Goal: Information Seeking & Learning: Learn about a topic

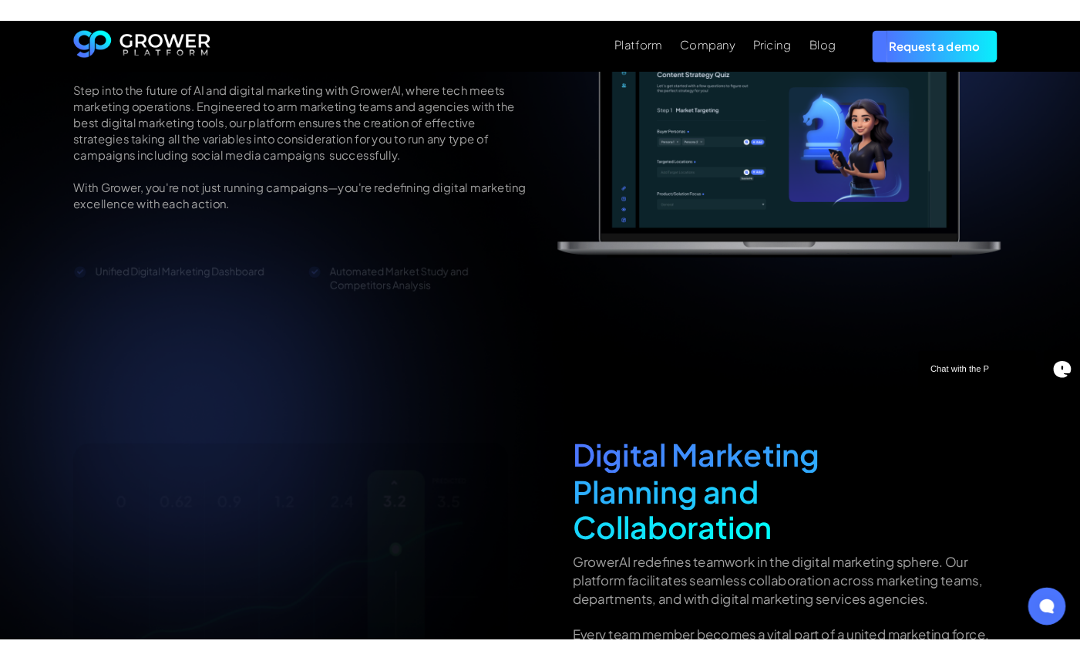
scroll to position [1694, 0]
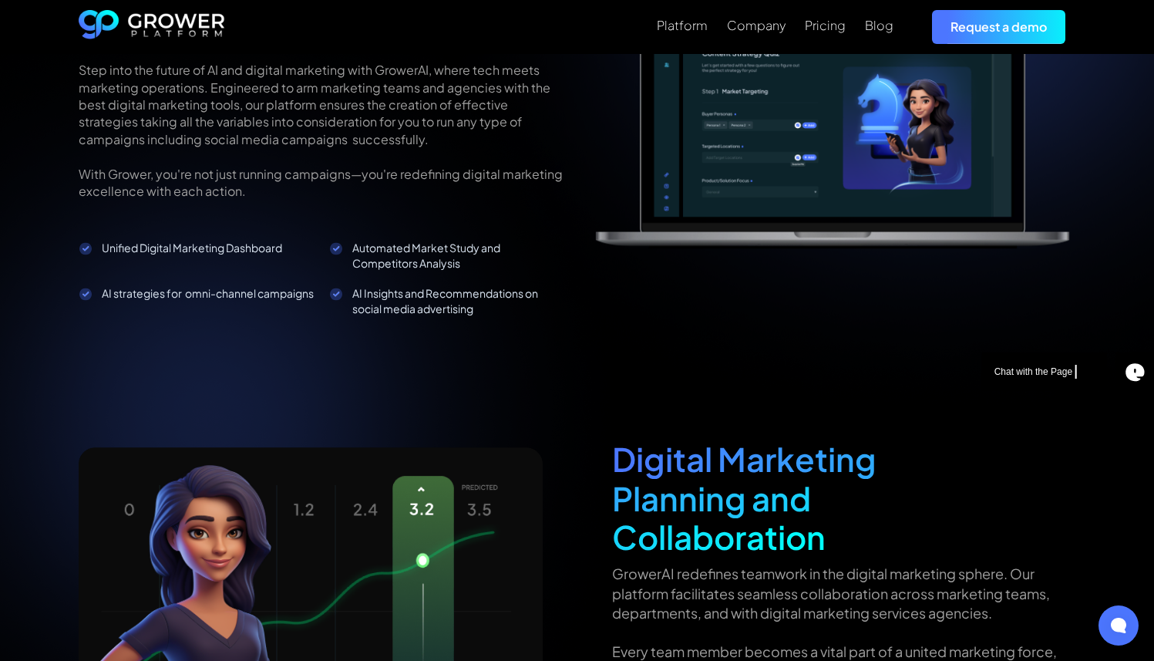
click at [1065, 372] on p "Chat with the Page" at bounding box center [1034, 372] width 81 height 14
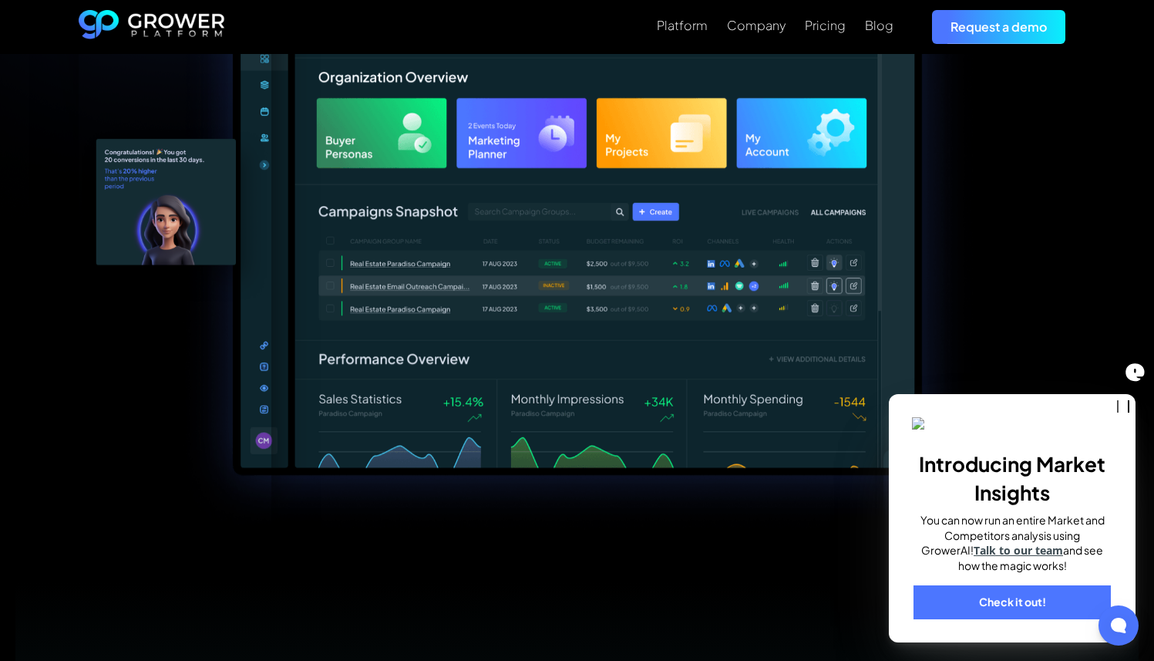
scroll to position [174, 0]
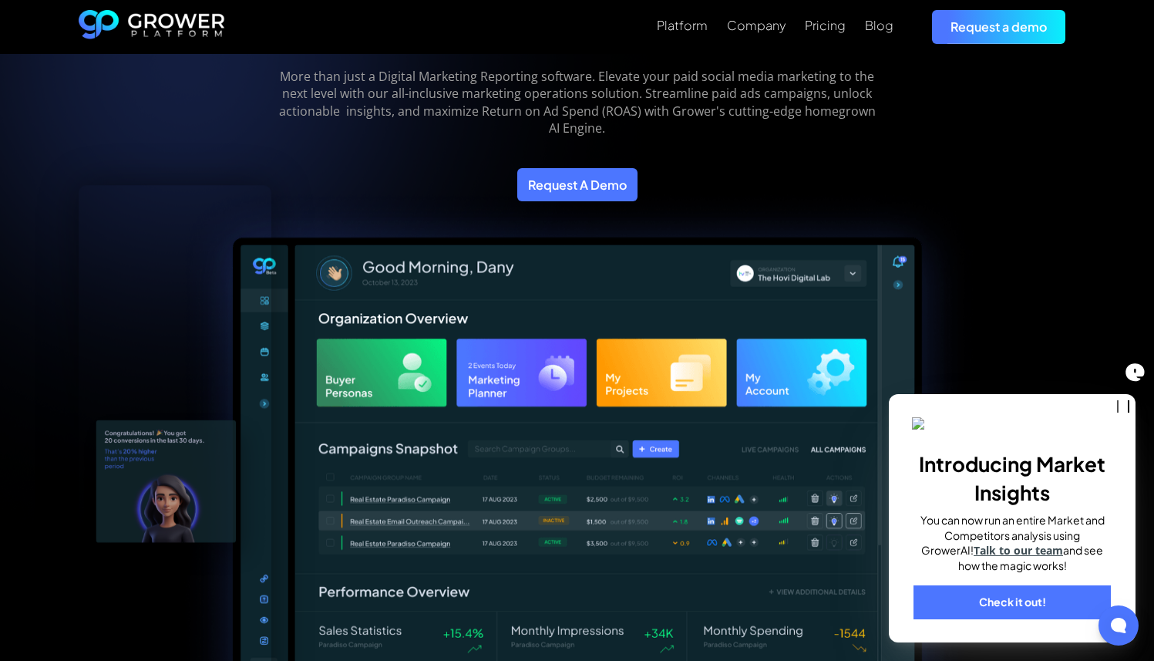
click at [1001, 254] on div at bounding box center [578, 451] width 998 height 617
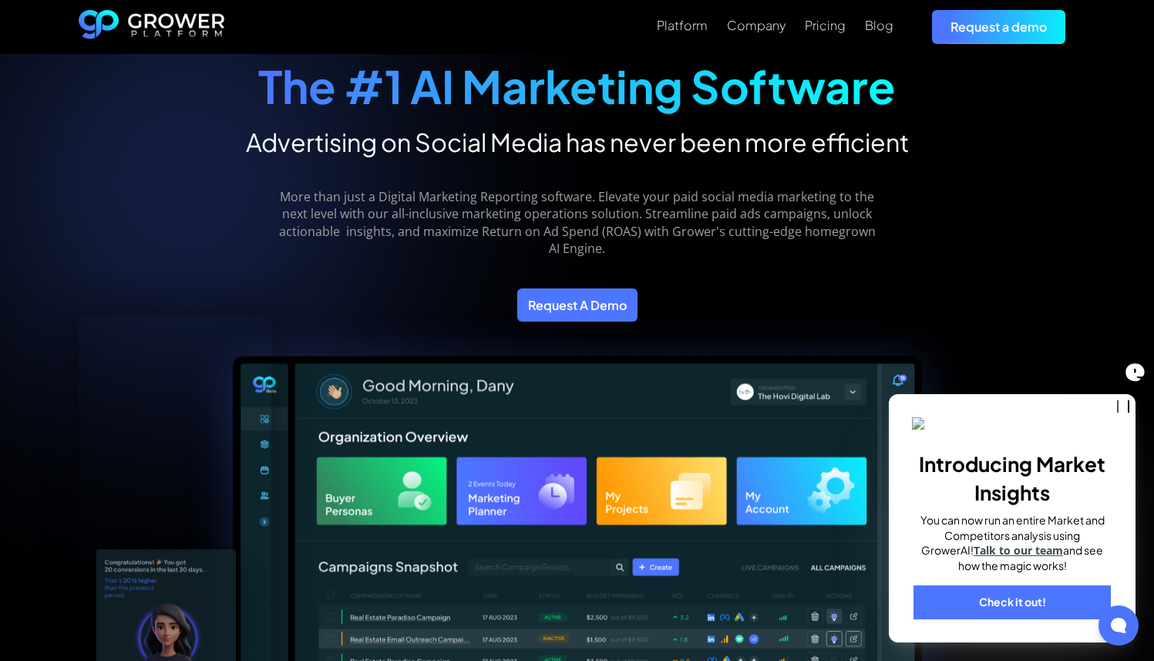
scroll to position [0, 0]
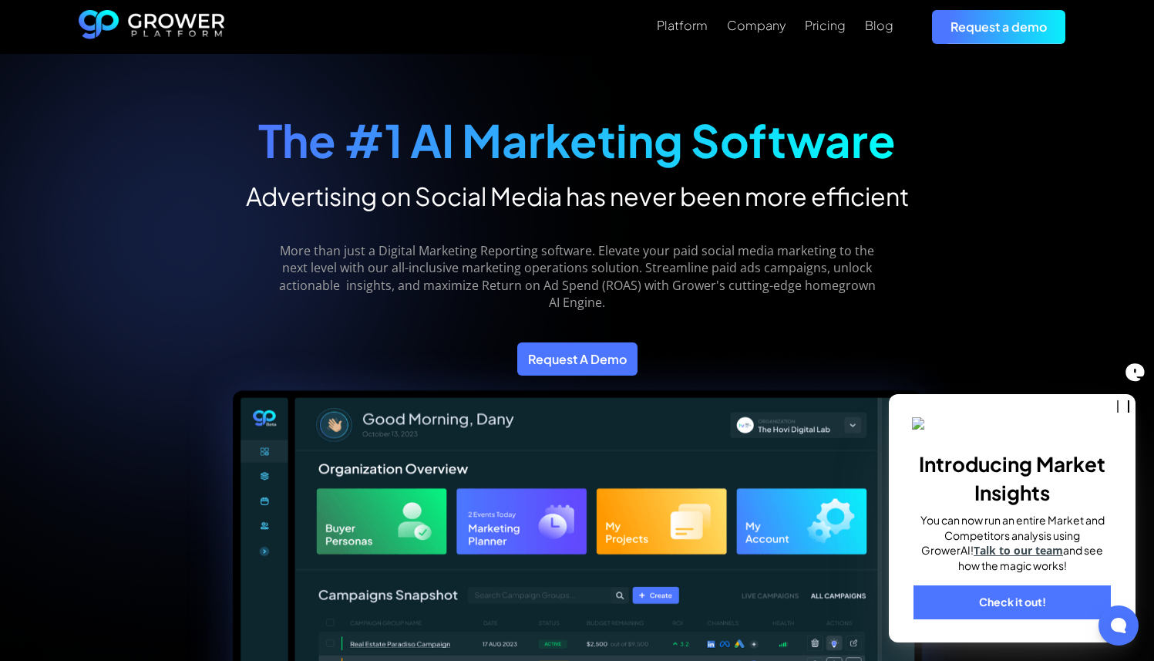
click at [443, 220] on div "More than just a Digital Marketing Reporting software. Elevate your paid social…" at bounding box center [577, 265] width 619 height 108
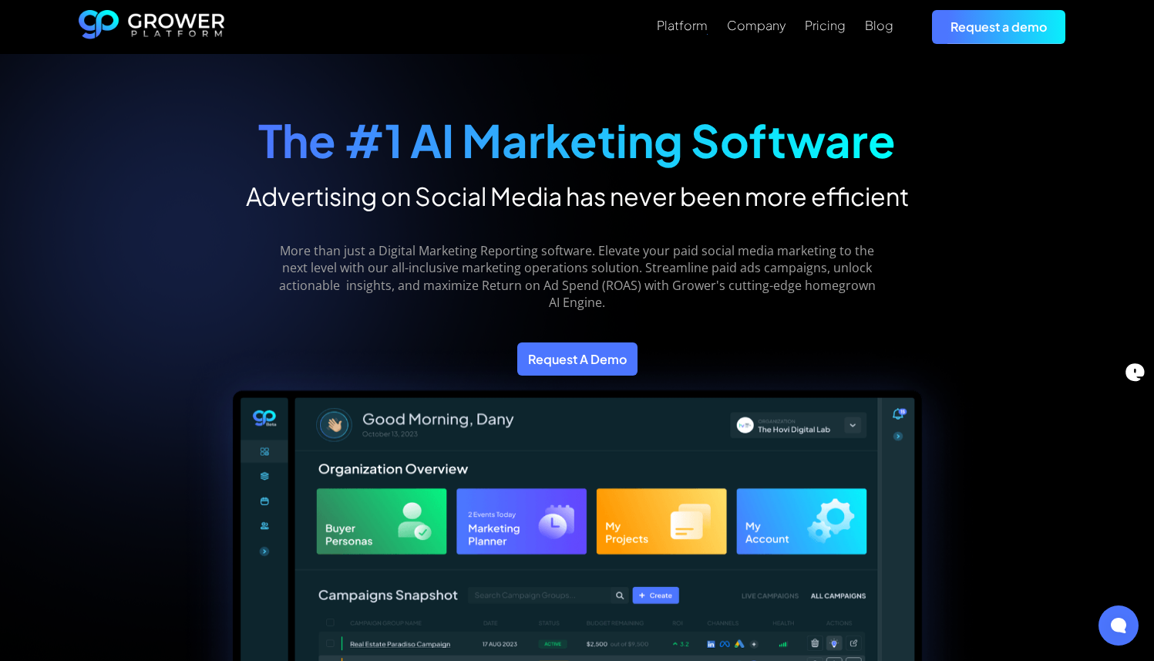
click at [847, 200] on h2 "Advertising on Social Media has never been more efficient" at bounding box center [577, 195] width 663 height 31
click at [823, 31] on div "Pricing" at bounding box center [825, 25] width 41 height 15
